Goal: Navigation & Orientation: Find specific page/section

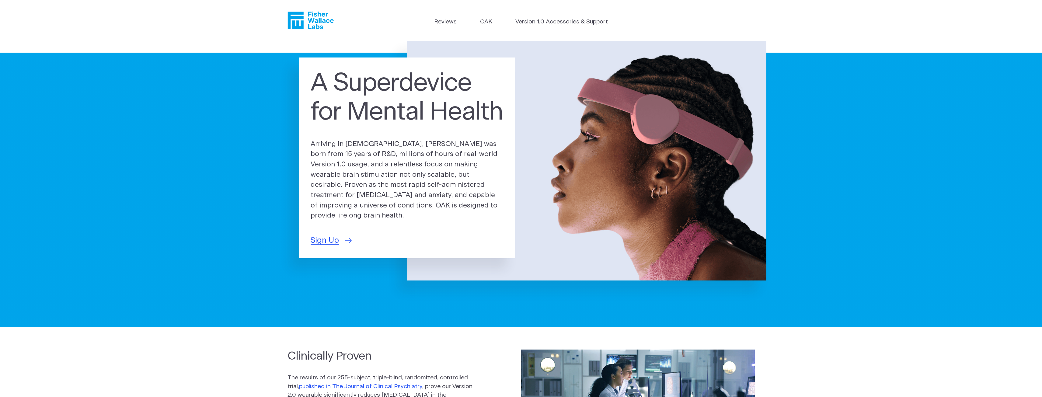
drag, startPoint x: 817, startPoint y: 344, endPoint x: 744, endPoint y: 75, distance: 278.9
click at [464, 177] on p "Arriving in 2025, OAK was born from 15 years of R&D, millions of hours of real-…" at bounding box center [407, 180] width 193 height 82
click at [540, 19] on link "Version 1.0 Accessories & Support" at bounding box center [561, 22] width 92 height 9
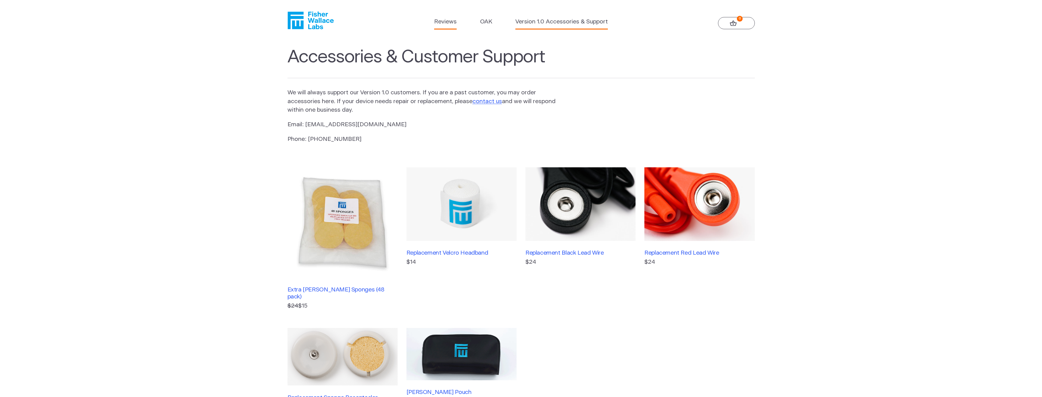
click at [444, 25] on link "Reviews" at bounding box center [445, 22] width 23 height 9
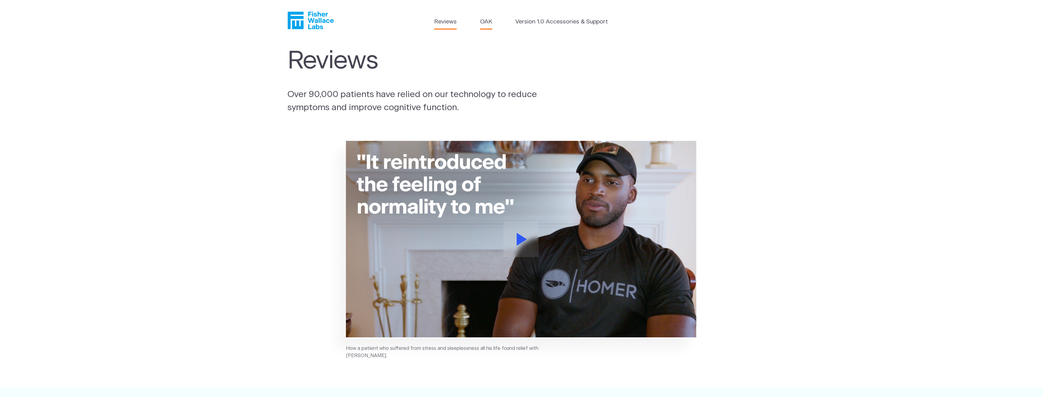
click at [487, 21] on link "OAK" at bounding box center [486, 22] width 12 height 9
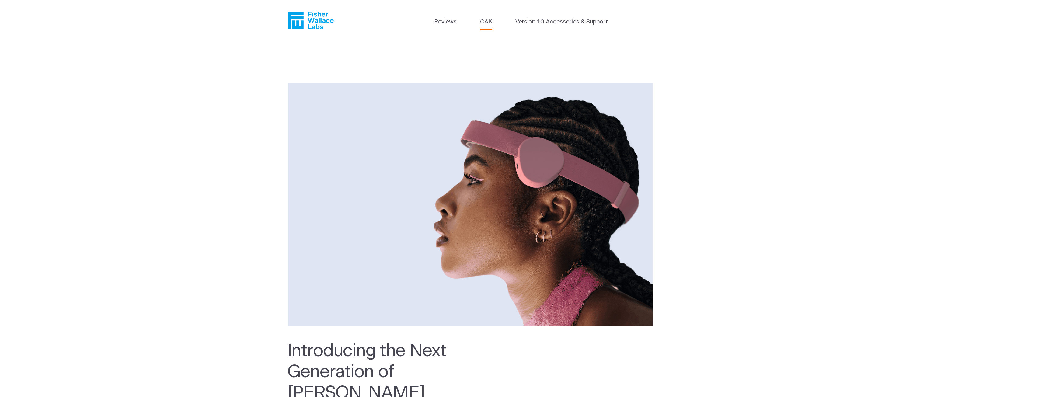
drag, startPoint x: 647, startPoint y: 370, endPoint x: 491, endPoint y: -5, distance: 406.4
